Goal: Task Accomplishment & Management: Use online tool/utility

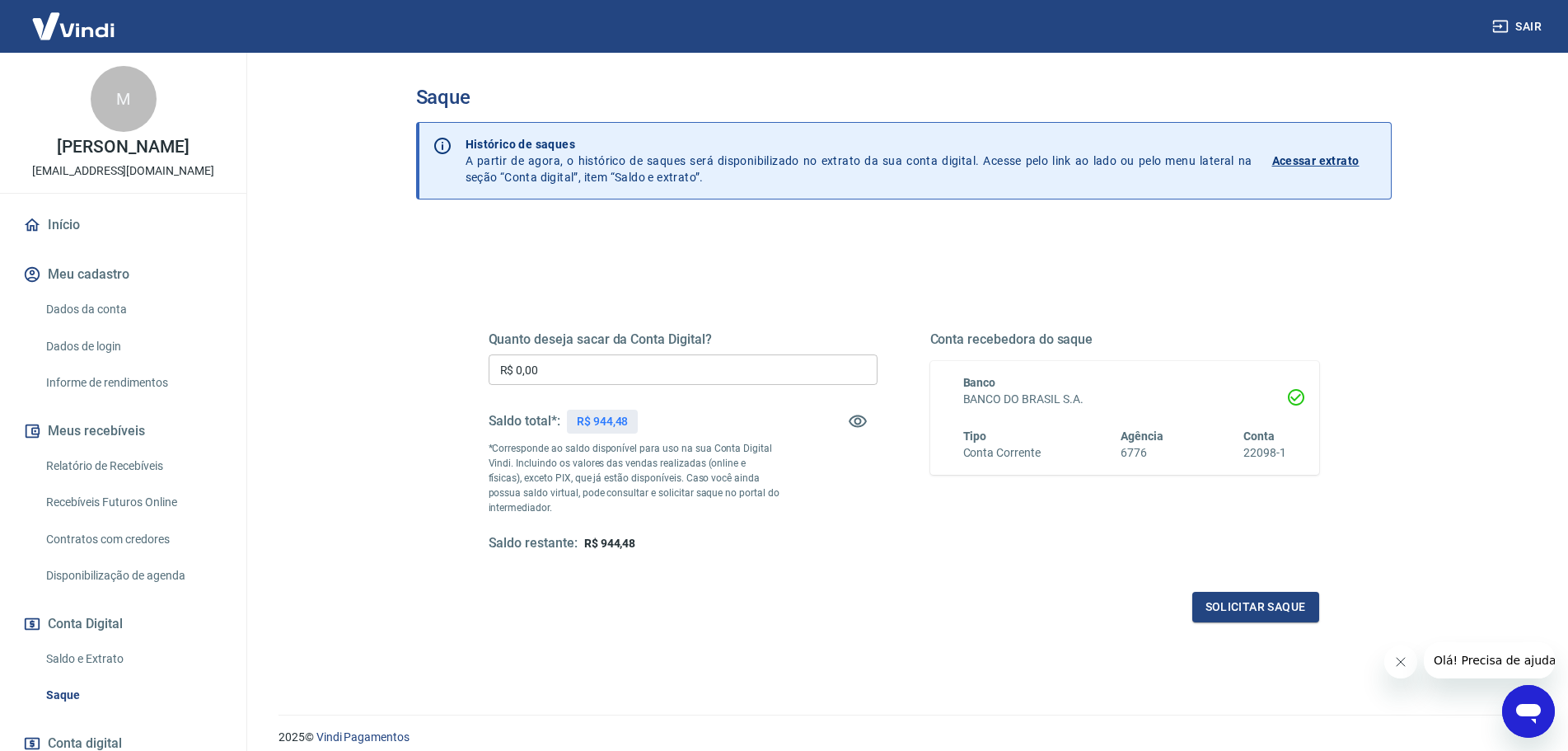
click at [623, 372] on input "R$ 0,00" at bounding box center [683, 370] width 389 height 31
type input "R$ 900,00"
click at [416, 559] on div "Quanto deseja sacar da Conta Digital? R$ 900,00 ​ Saldo total*: R$ 944,48 *Corr…" at bounding box center [904, 520] width 976 height 589
click at [1252, 601] on button "Solicitar saque" at bounding box center [1255, 607] width 127 height 31
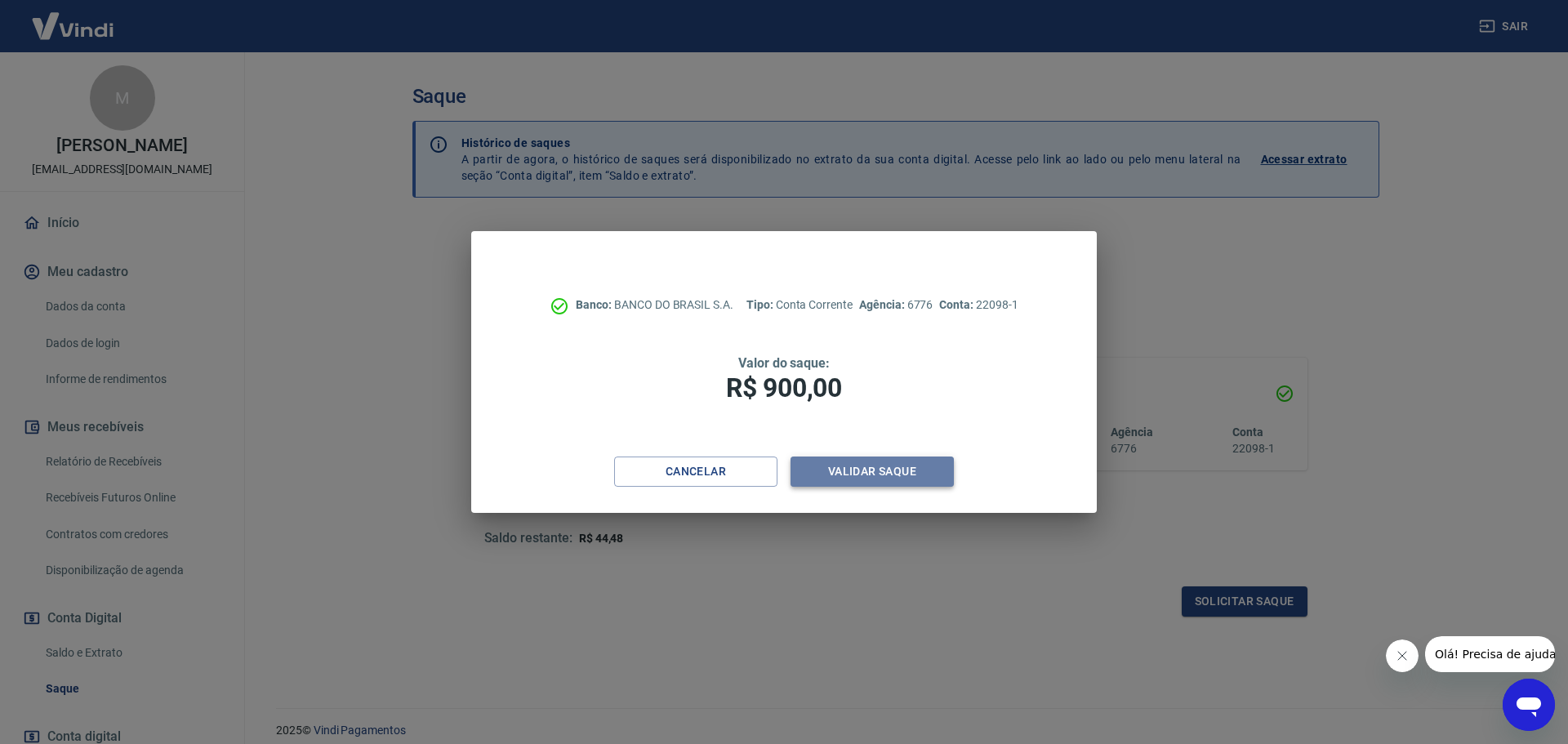
click at [879, 473] on button "Validar saque" at bounding box center [872, 472] width 164 height 30
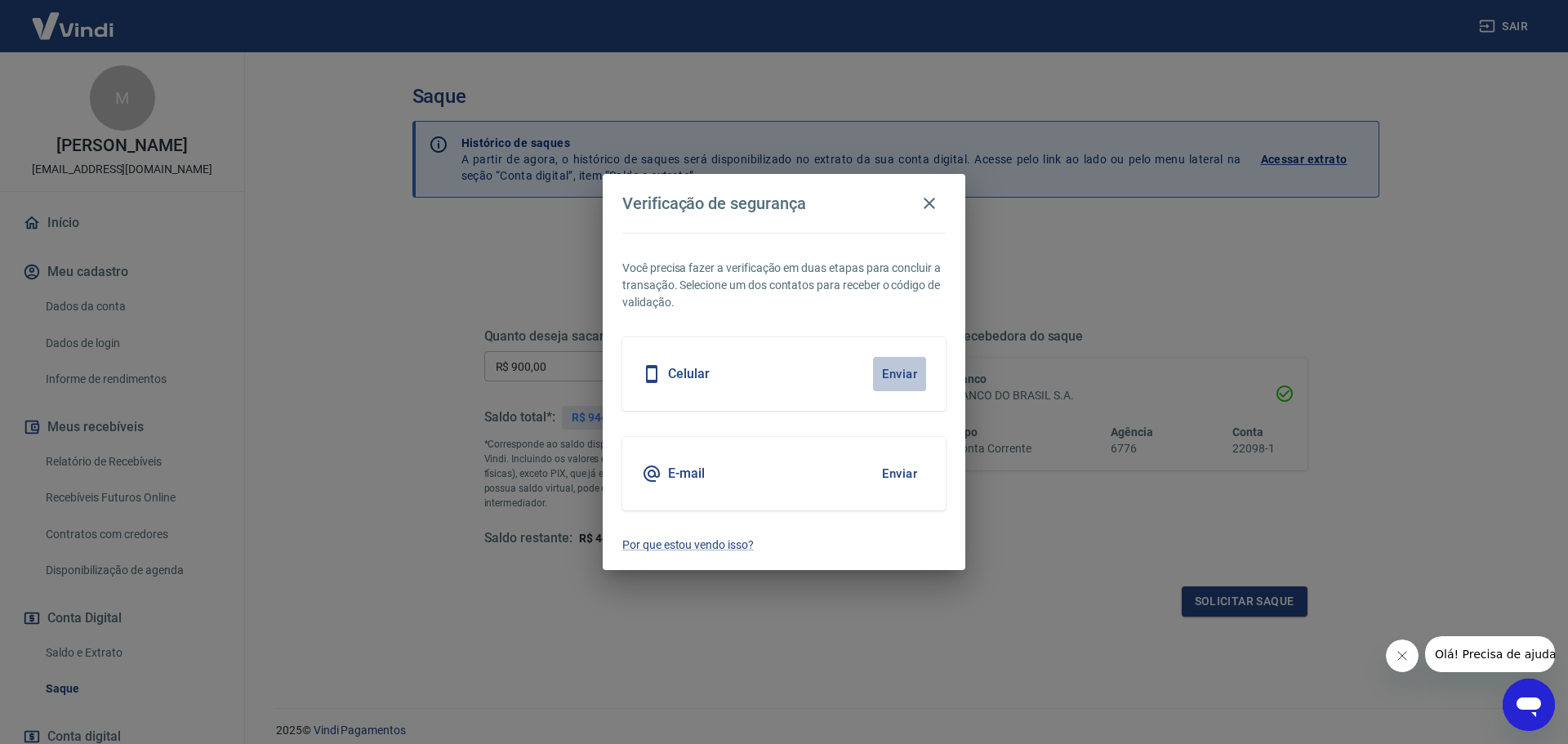
click at [884, 374] on button "Enviar" at bounding box center [899, 374] width 53 height 34
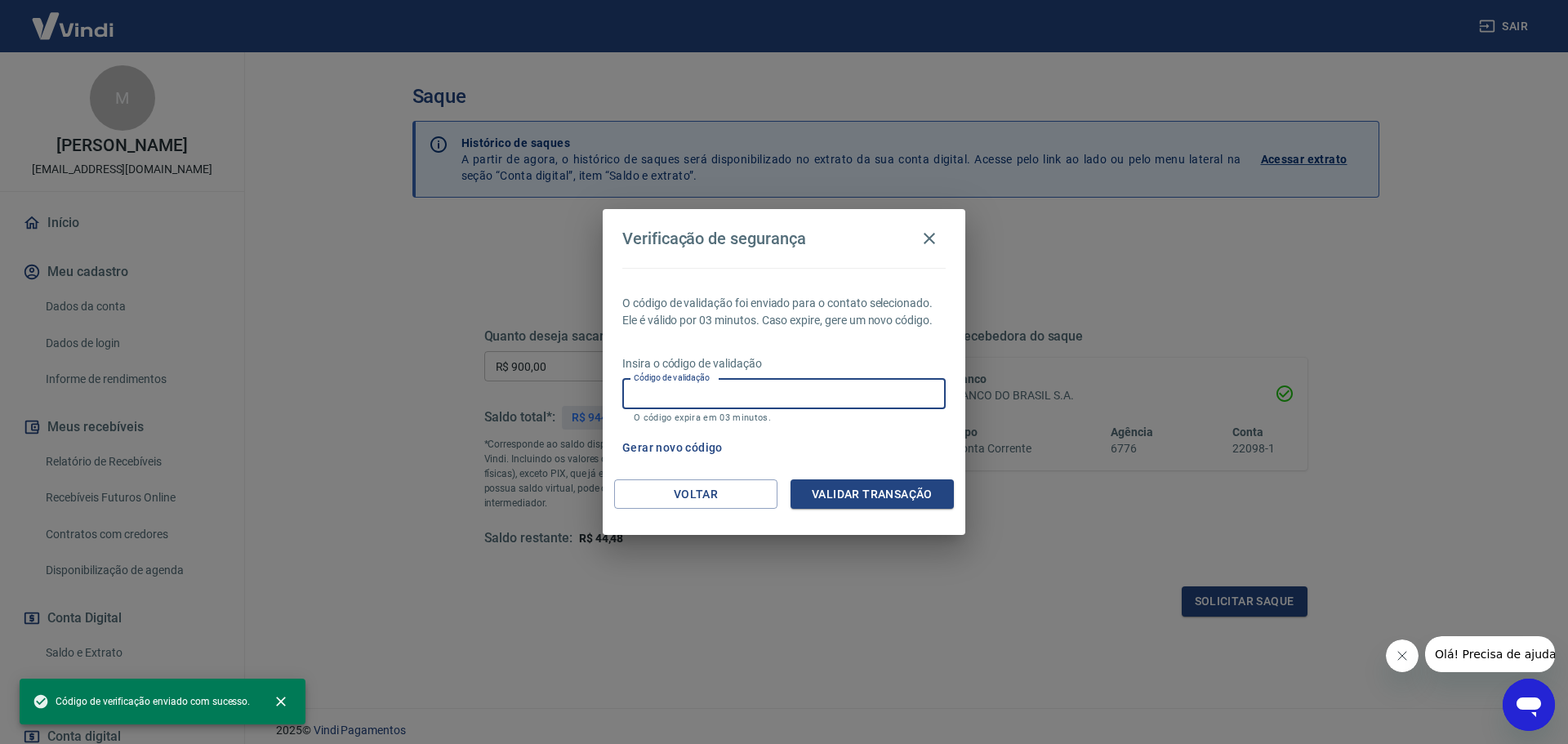
click at [792, 398] on input "Código de validação" at bounding box center [784, 394] width 323 height 30
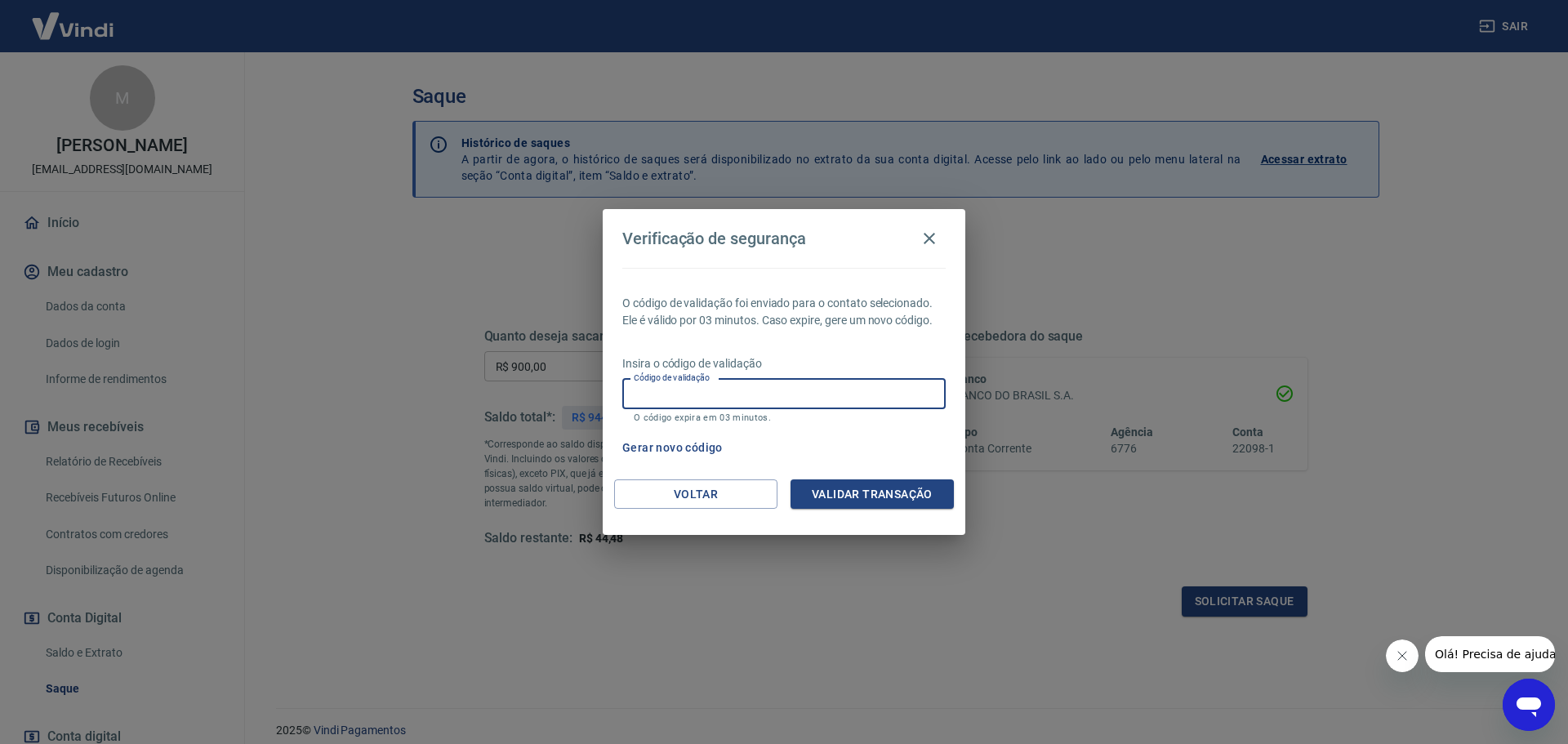
click at [668, 446] on button "Gerar novo código" at bounding box center [672, 448] width 113 height 30
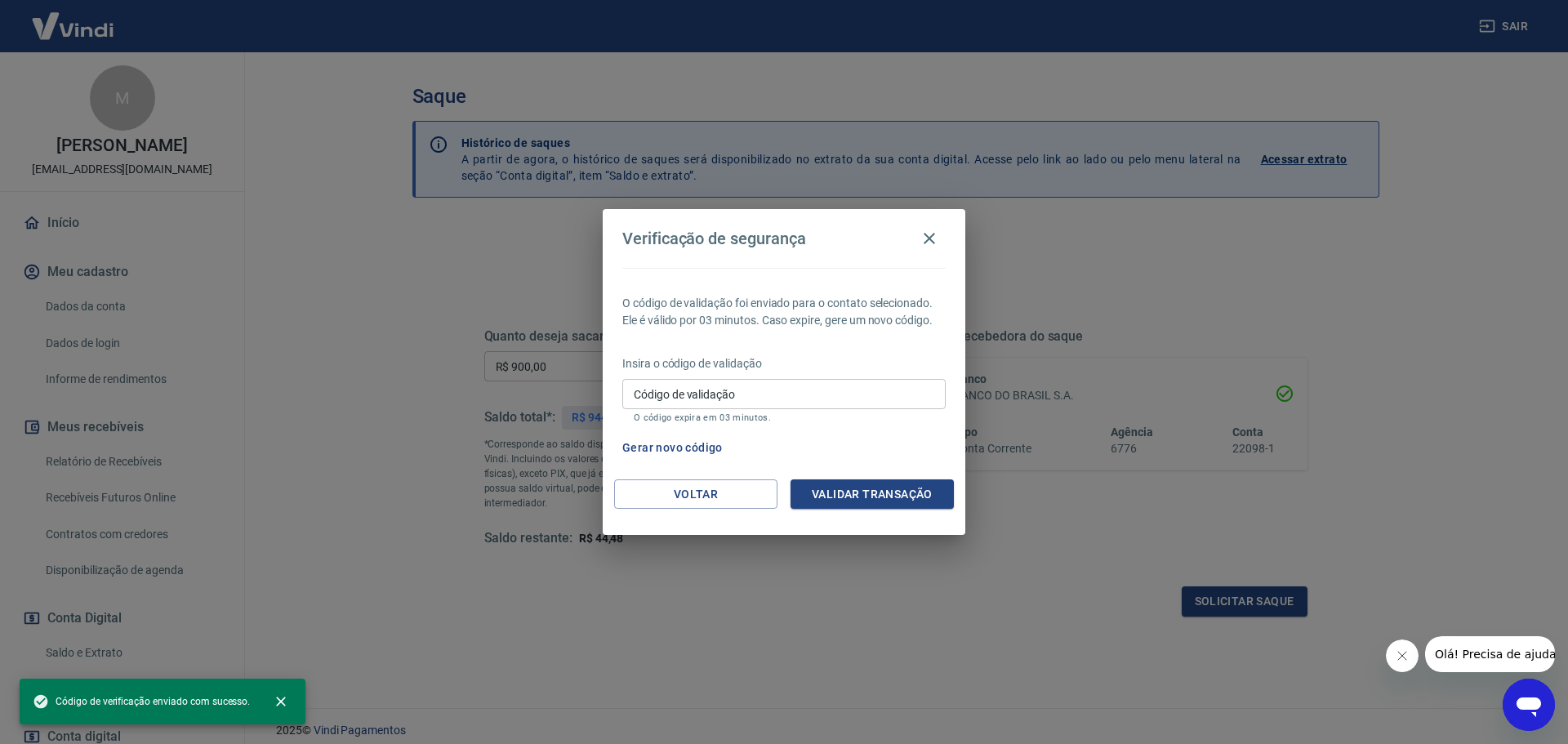
click at [696, 389] on input "Código de validação" at bounding box center [784, 394] width 323 height 30
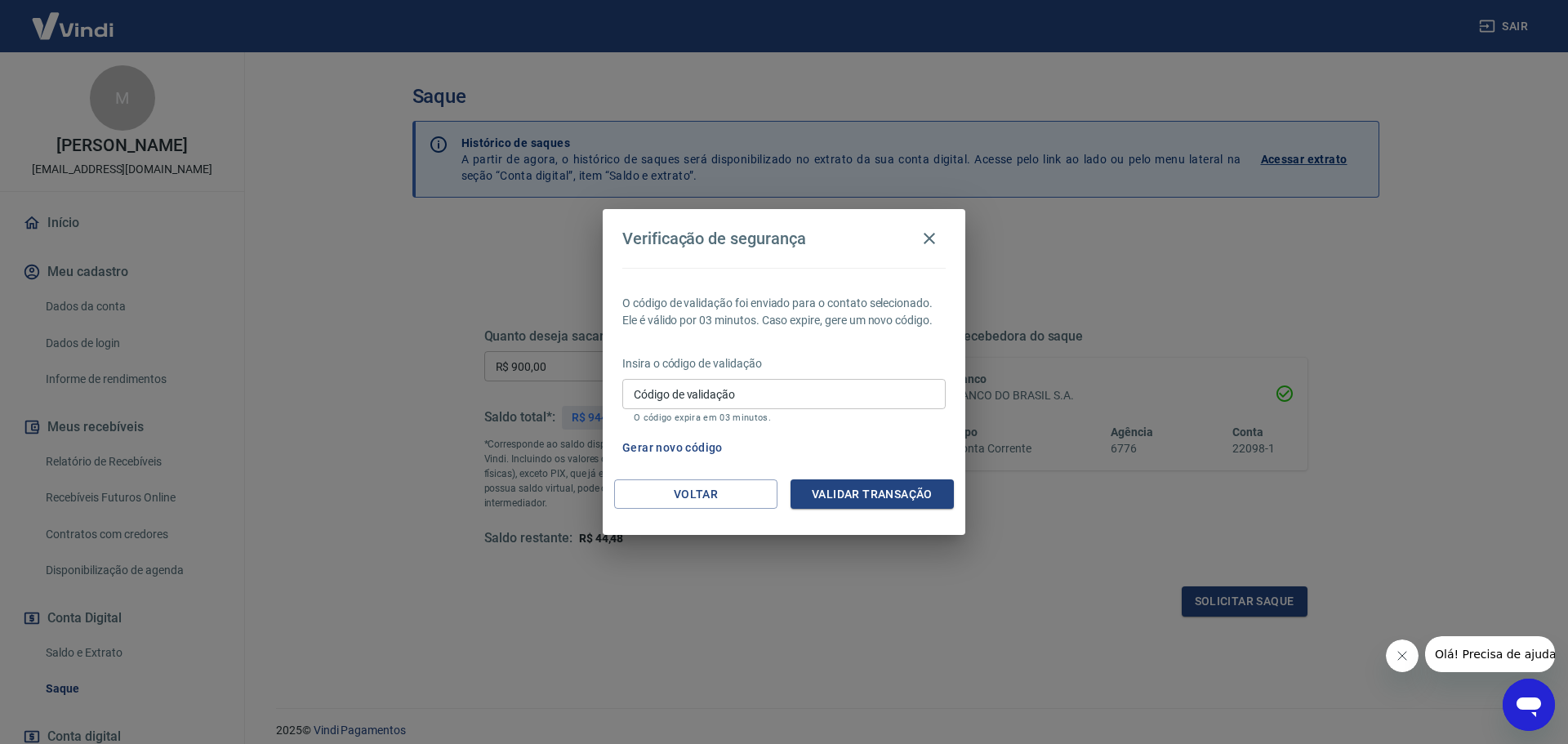
click at [637, 582] on div "Verificação de segurança O código de validação foi enviado para o contato selec…" at bounding box center [784, 372] width 1568 height 744
click at [789, 399] on input "Código de validação" at bounding box center [784, 394] width 323 height 30
click at [930, 239] on icon "button" at bounding box center [930, 238] width 12 height 12
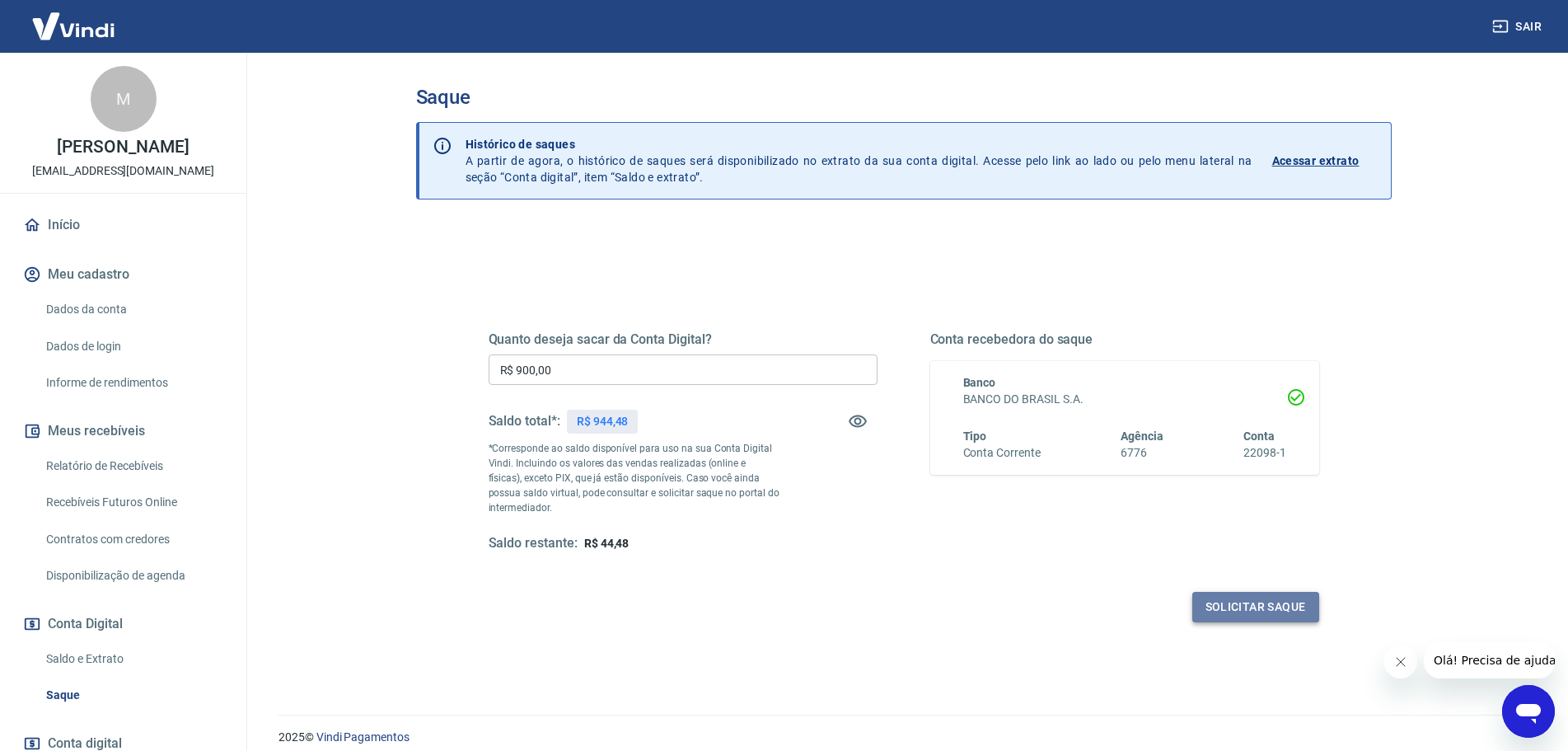
click at [1236, 602] on button "Solicitar saque" at bounding box center [1255, 607] width 127 height 31
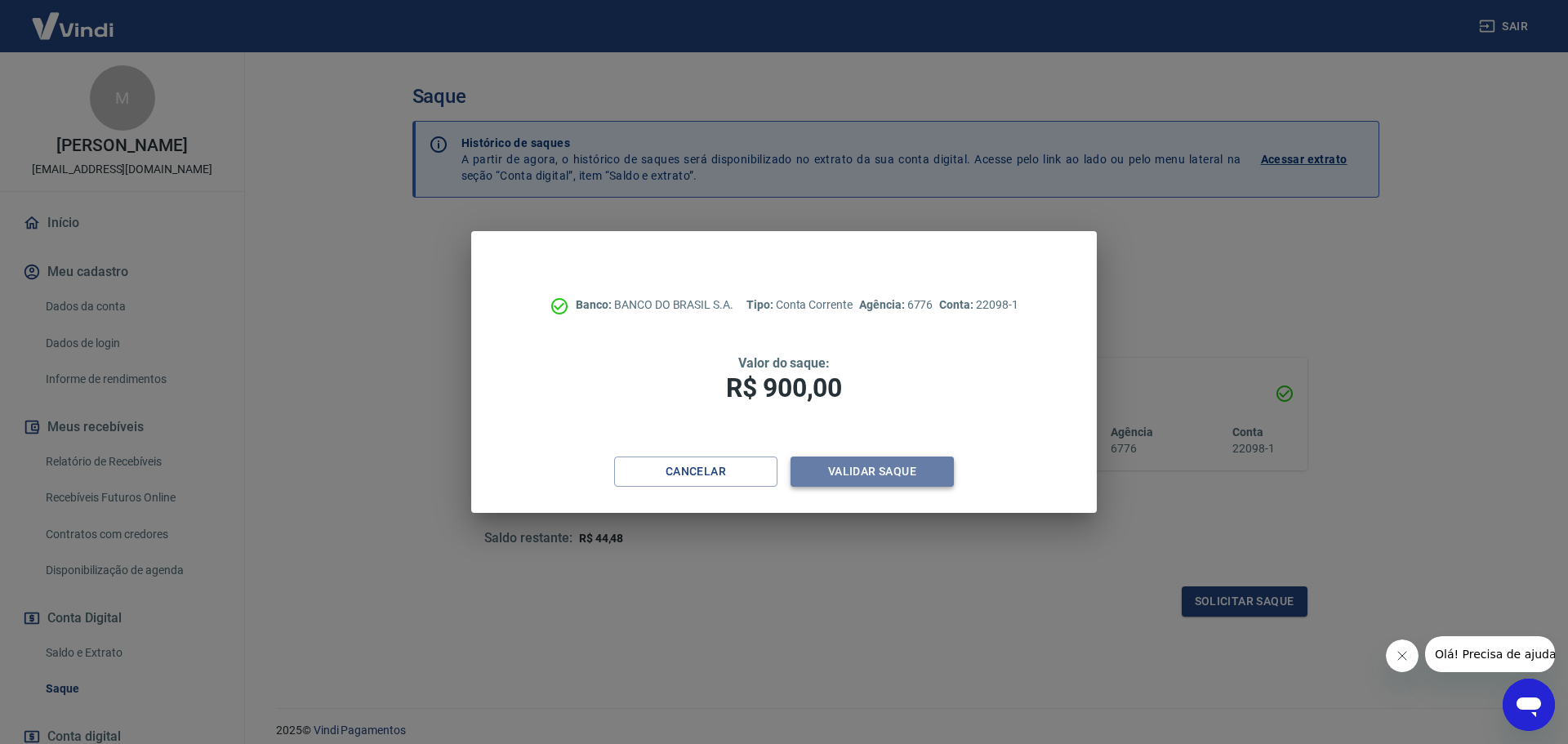
click at [878, 468] on button "Validar saque" at bounding box center [872, 472] width 164 height 30
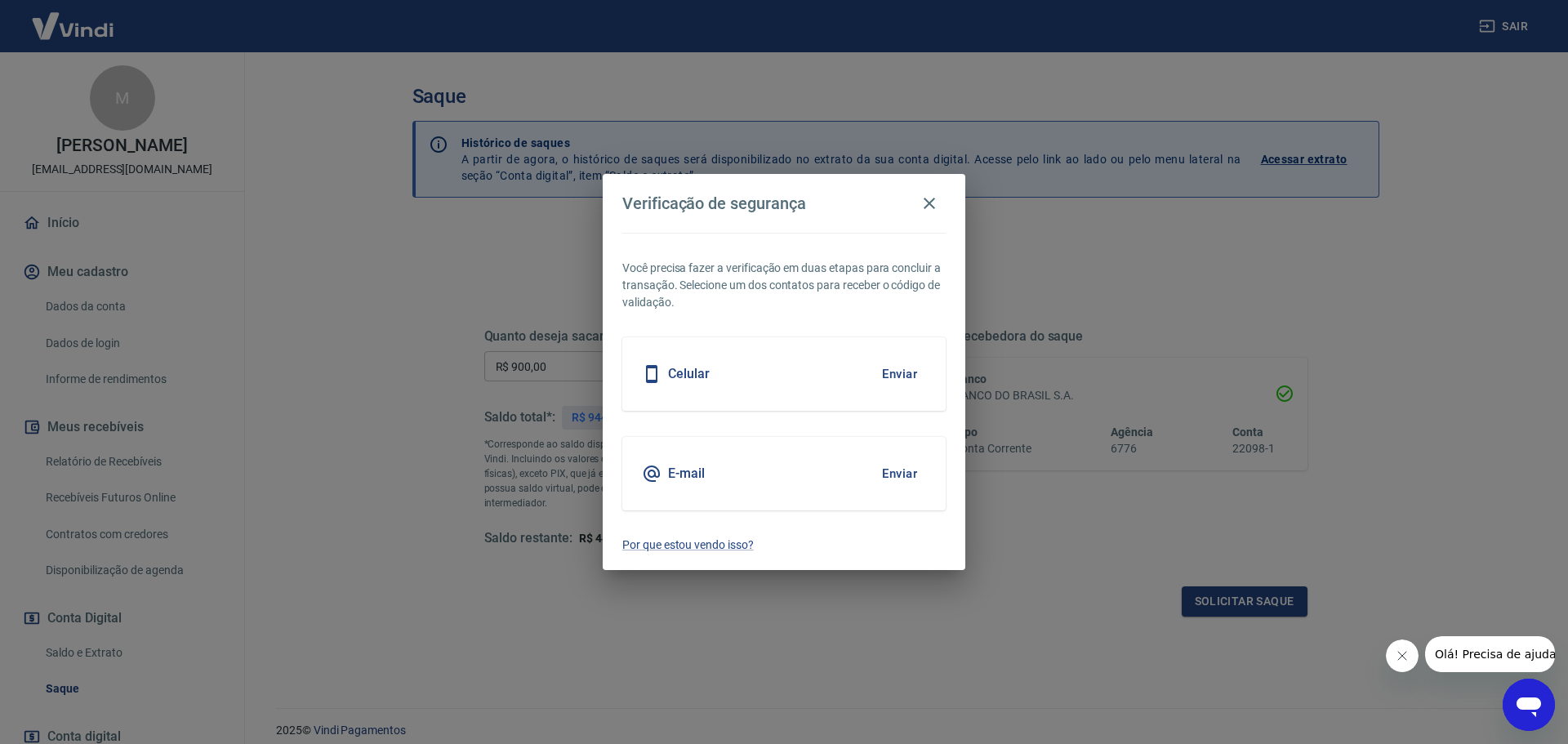
click at [896, 376] on button "Enviar" at bounding box center [899, 374] width 53 height 34
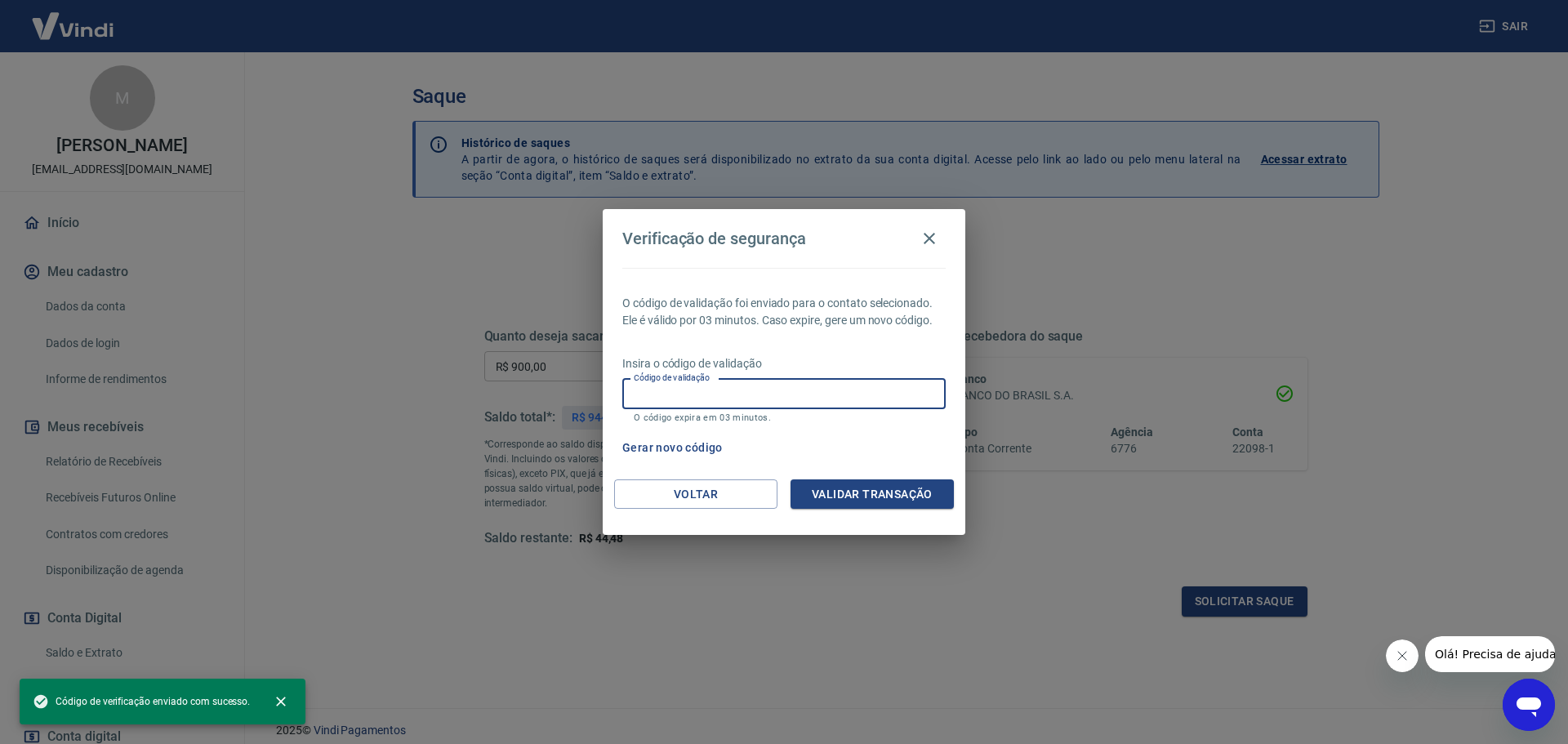
click at [800, 397] on input "Código de validação" at bounding box center [784, 394] width 323 height 30
